Goal: Transaction & Acquisition: Book appointment/travel/reservation

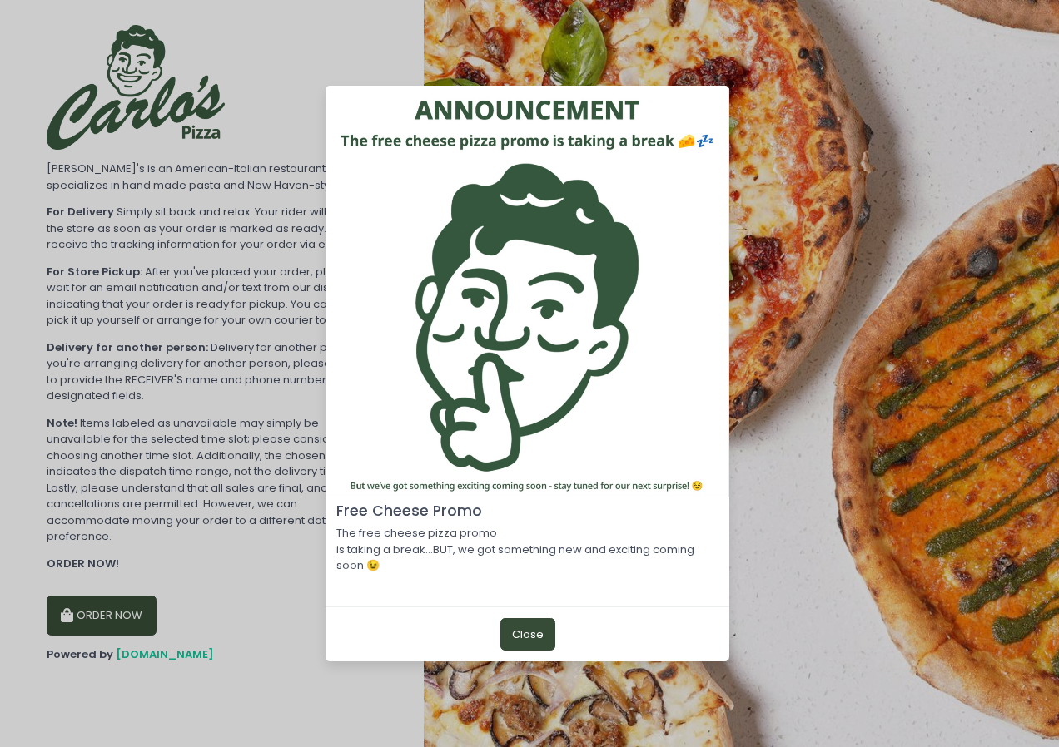
click at [544, 629] on button "Close" at bounding box center [527, 634] width 55 height 32
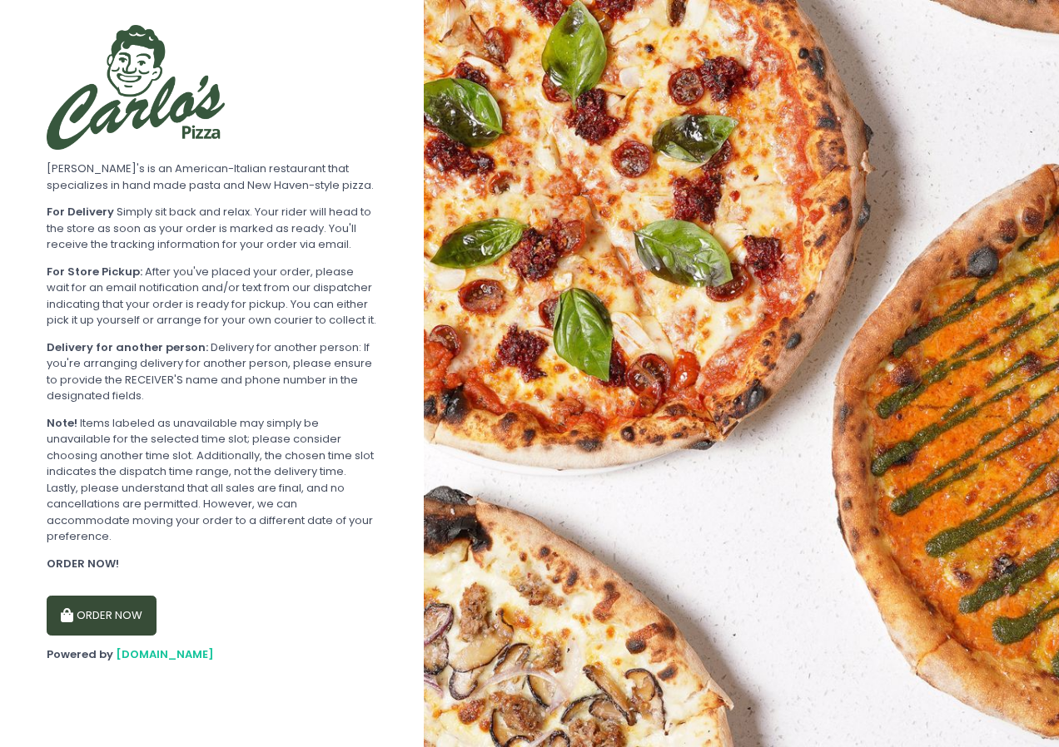
click at [76, 606] on button "ORDER NOW" at bounding box center [102, 616] width 110 height 40
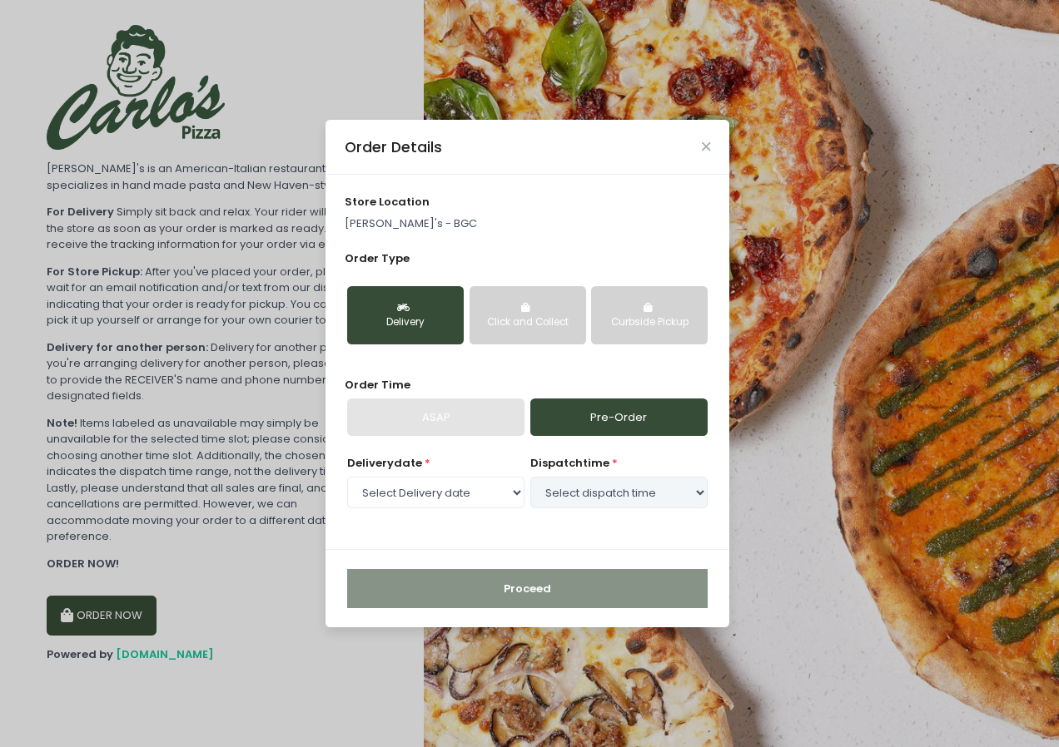
select select "2025-09-03"
click at [699, 493] on select "Select dispatch time 11:30 AM - 12:00 PM 12:00 PM - 12:30 PM 12:30 PM - 01:00 P…" at bounding box center [618, 493] width 177 height 32
select select "15:00"
click at [530, 477] on select "Select dispatch time 11:30 AM - 12:00 PM 12:00 PM - 12:30 PM 12:30 PM - 01:00 P…" at bounding box center [618, 493] width 177 height 32
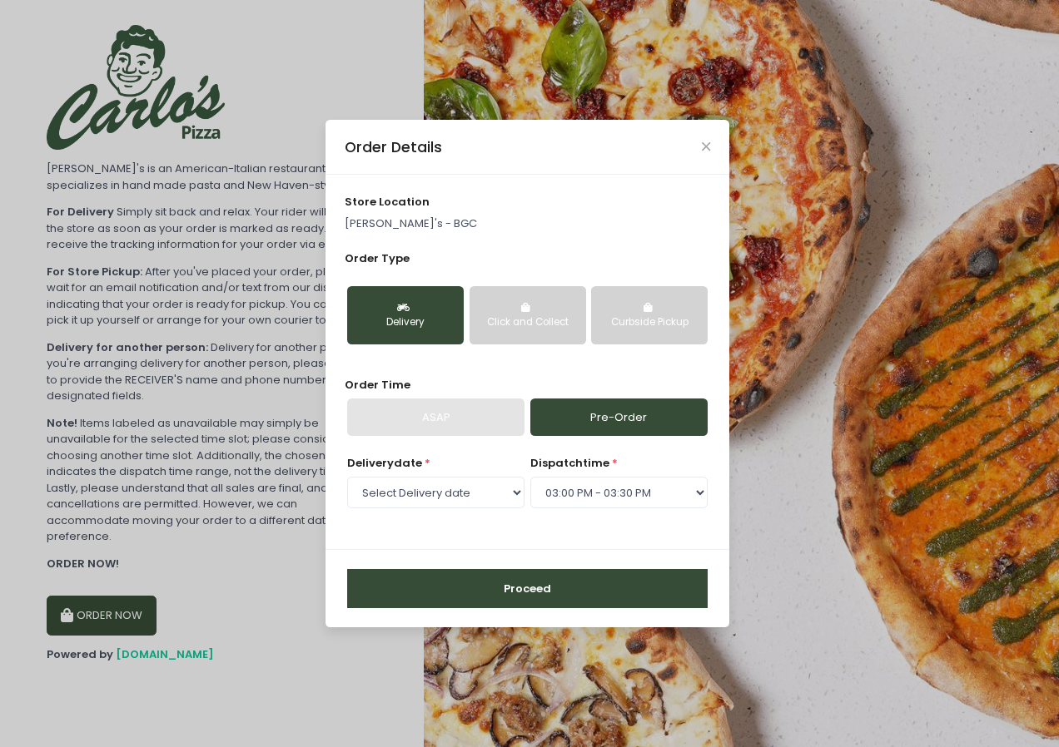
click at [571, 592] on button "Proceed" at bounding box center [527, 589] width 360 height 40
